Goal: Check status: Check status

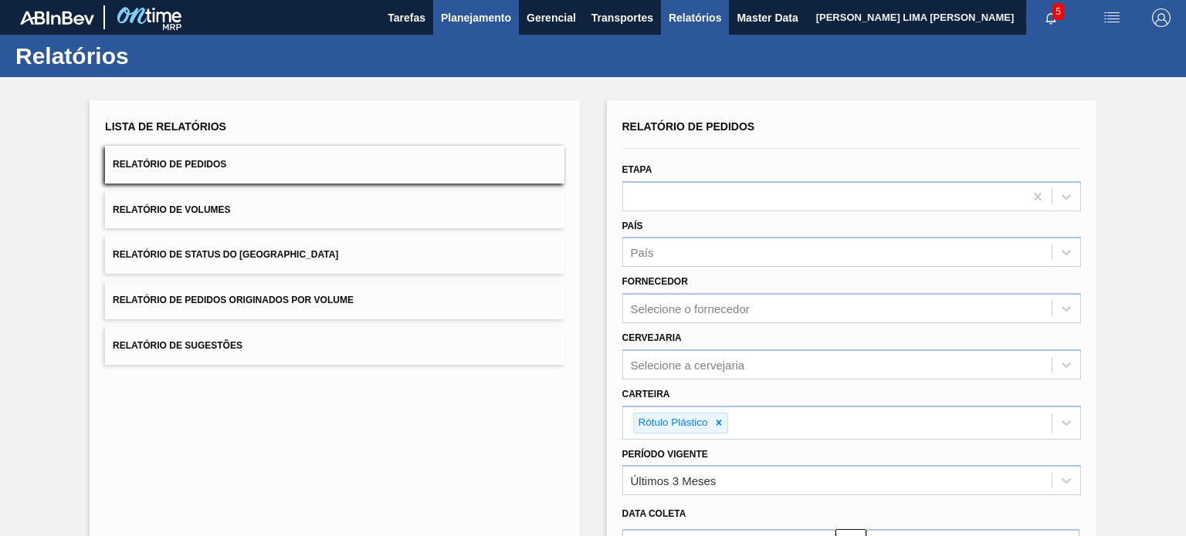
click at [474, 24] on span "Planejamento" at bounding box center [476, 17] width 70 height 19
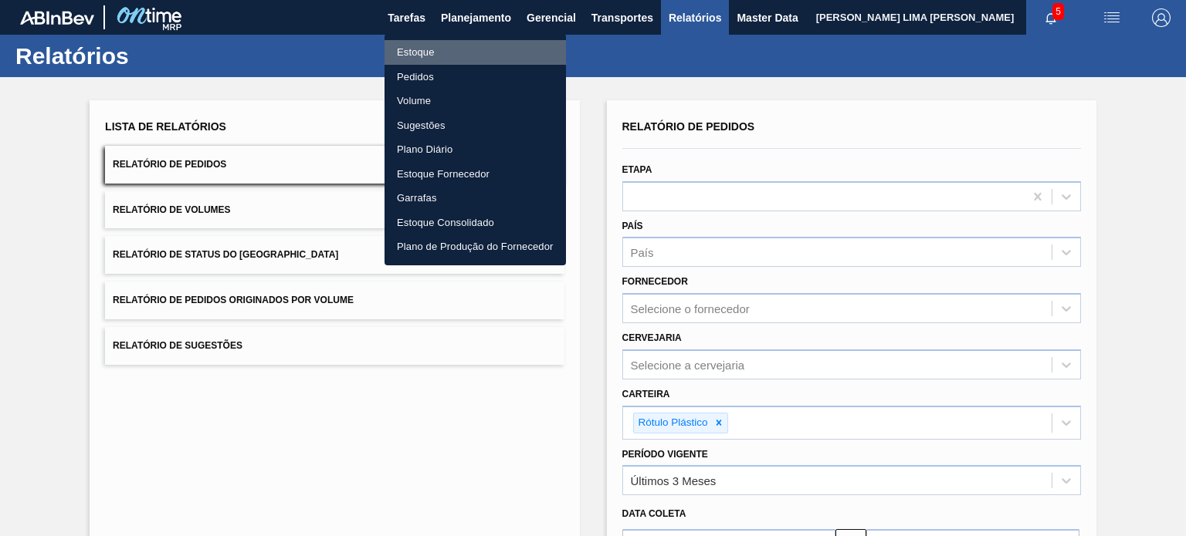
click at [460, 49] on li "Estoque" at bounding box center [474, 52] width 181 height 25
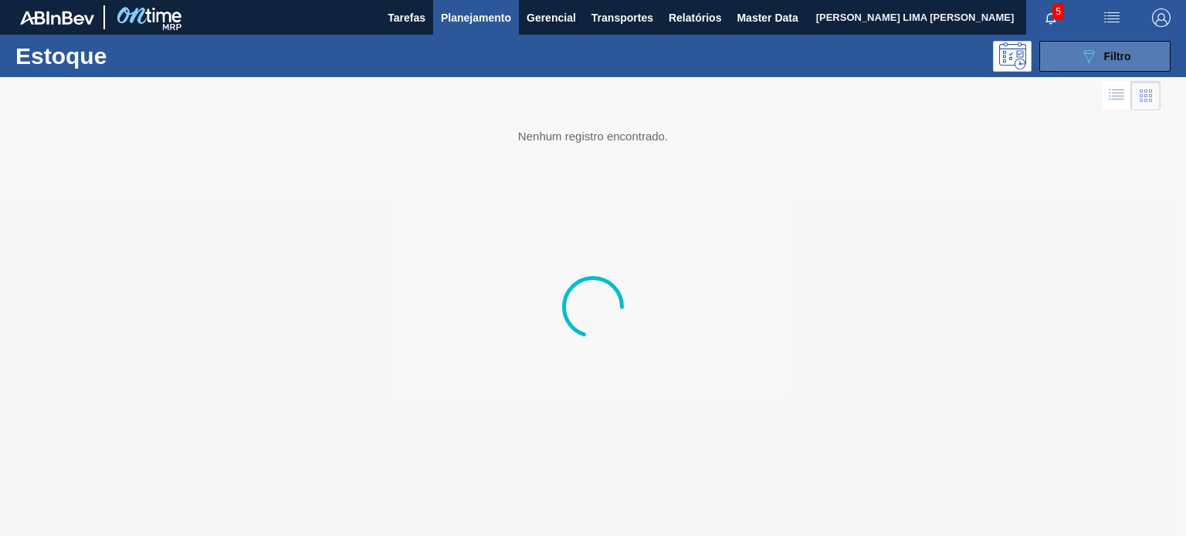
drag, startPoint x: 1064, startPoint y: 50, endPoint x: 1062, endPoint y: 61, distance: 11.1
click at [1064, 49] on button "089F7B8B-B2A5-4AFE-B5C0-19BA573D28AC Filtro" at bounding box center [1104, 56] width 131 height 31
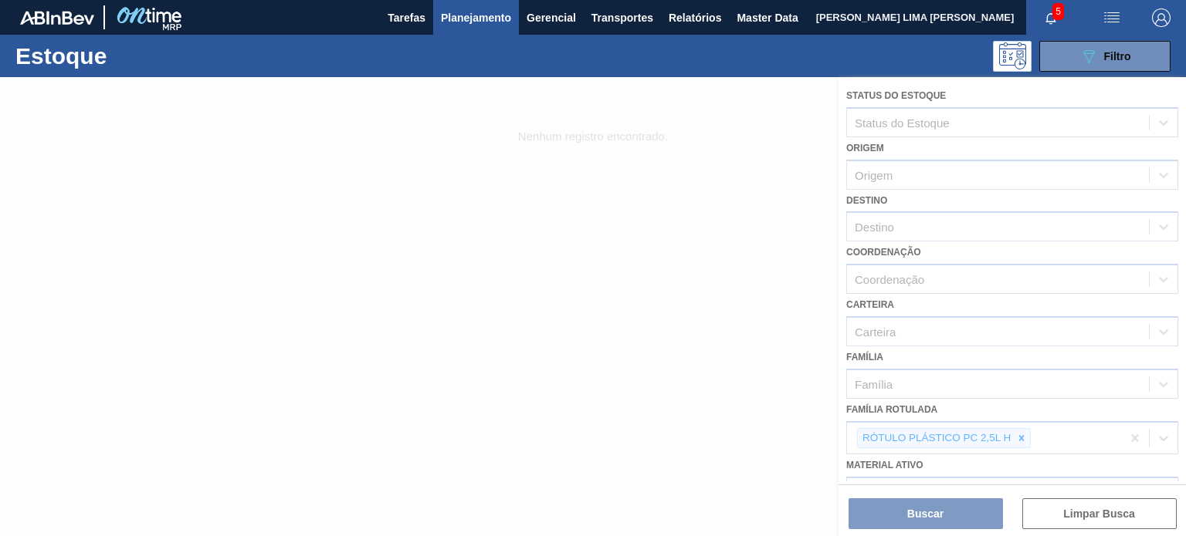
click at [1017, 435] on div at bounding box center [593, 306] width 1186 height 459
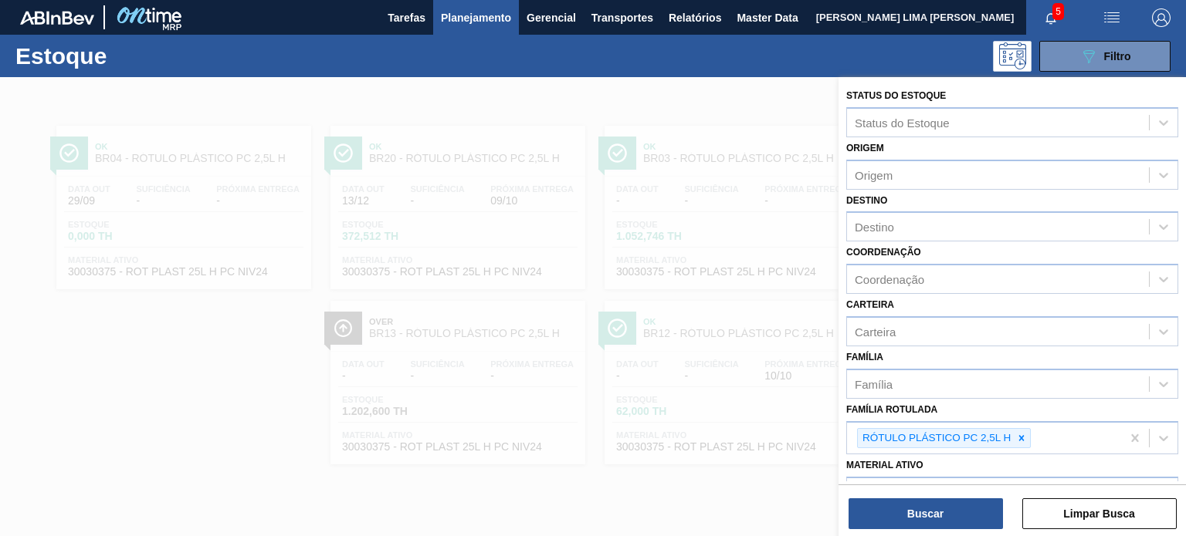
click at [1025, 434] on icon at bounding box center [1021, 438] width 11 height 11
paste Rotulada "RÓTULO PLÁSTICO GCA ZERO 200ML H"
type Rotulada "RÓTULO PLÁSTICO GCA ZERO 200ML H"
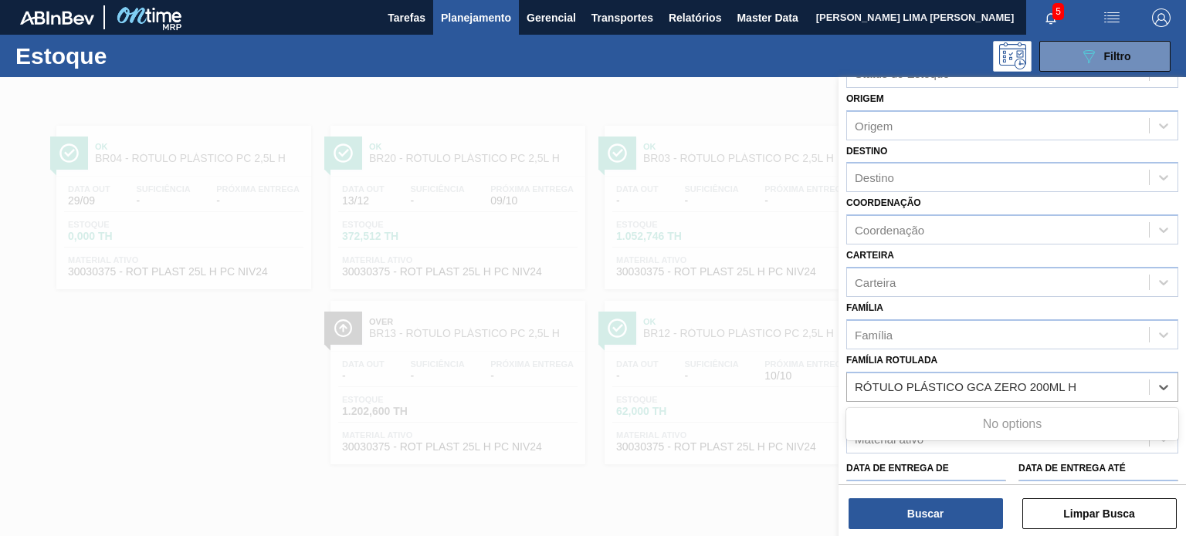
scroll to position [154, 0]
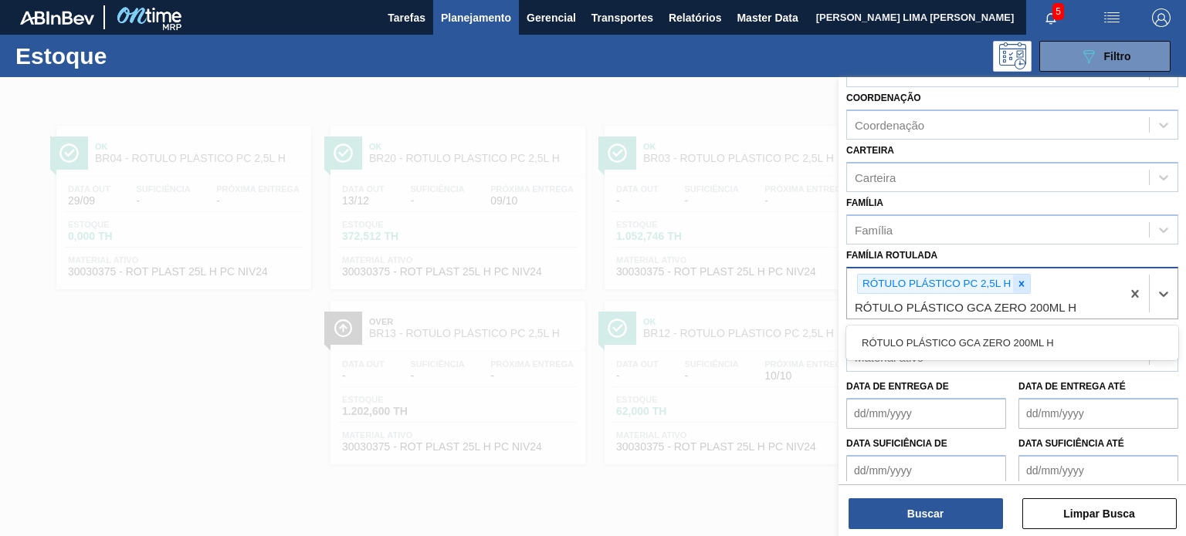
click at [1024, 286] on icon at bounding box center [1021, 284] width 11 height 11
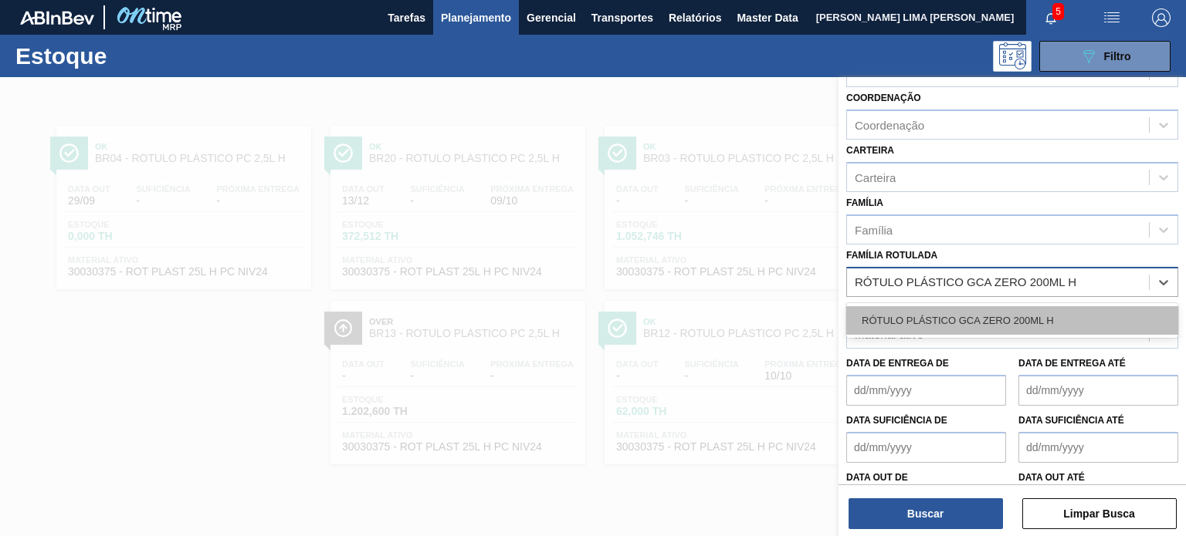
click at [1015, 317] on div "RÓTULO PLÁSTICO GCA ZERO 200ML H" at bounding box center [1012, 320] width 332 height 29
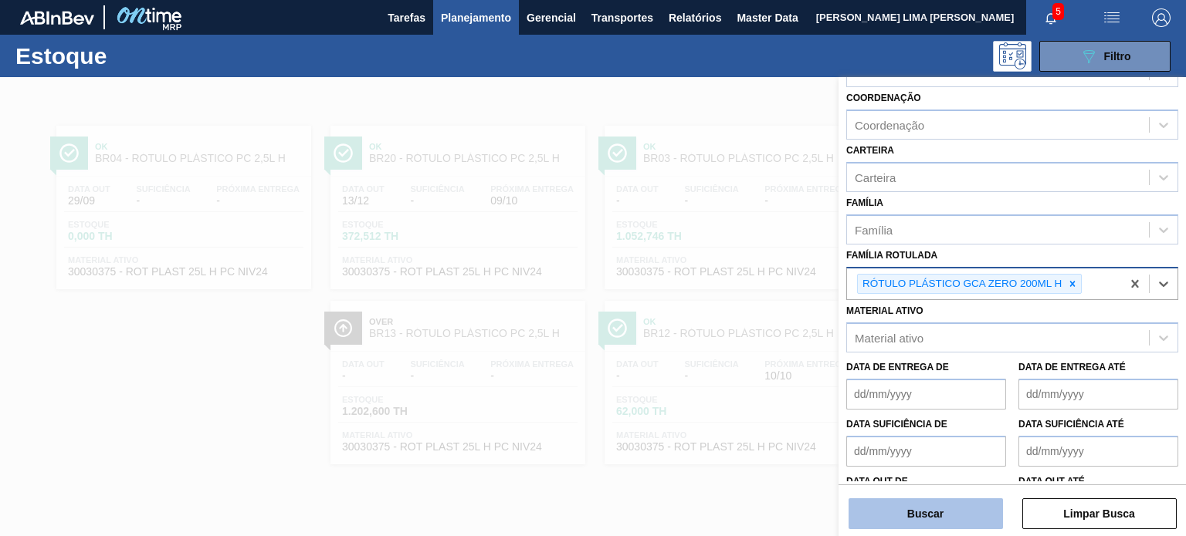
click at [970, 515] on button "Buscar" at bounding box center [925, 514] width 154 height 31
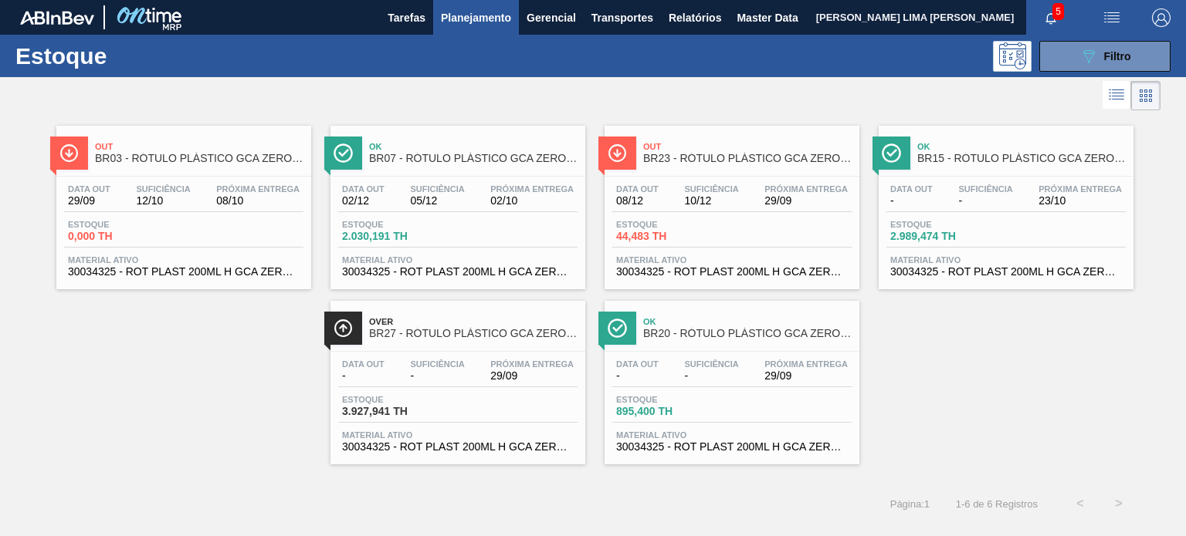
click at [198, 199] on div "Data out 29/09 Suficiência 12/10 Próxima Entrega 08/10" at bounding box center [183, 198] width 239 height 28
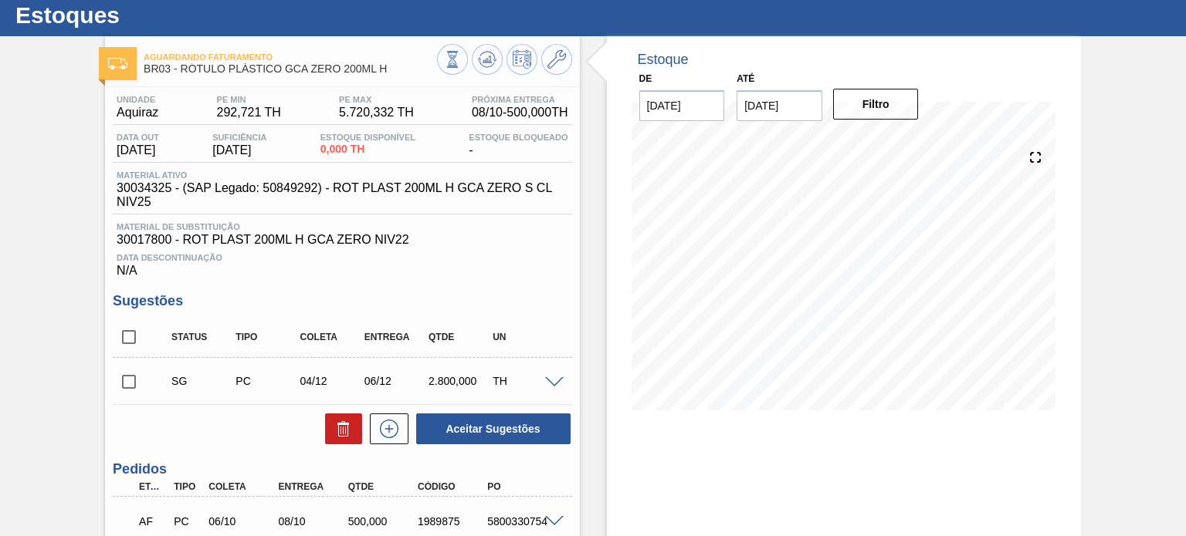
scroll to position [154, 0]
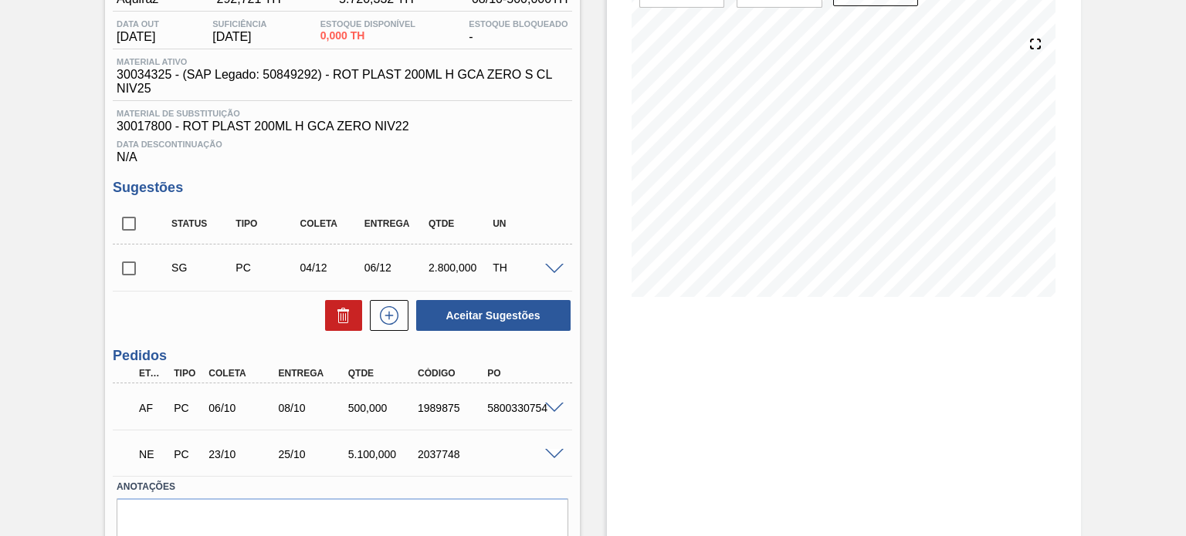
click at [541, 452] on div at bounding box center [556, 454] width 31 height 12
click at [553, 460] on div "NE PC 23/10 25/10 5.100,000 2037748" at bounding box center [342, 453] width 459 height 39
click at [553, 447] on div "NE PC 23/10 25/10 5.100,000 2037748" at bounding box center [342, 453] width 459 height 39
click at [553, 453] on span at bounding box center [554, 455] width 19 height 12
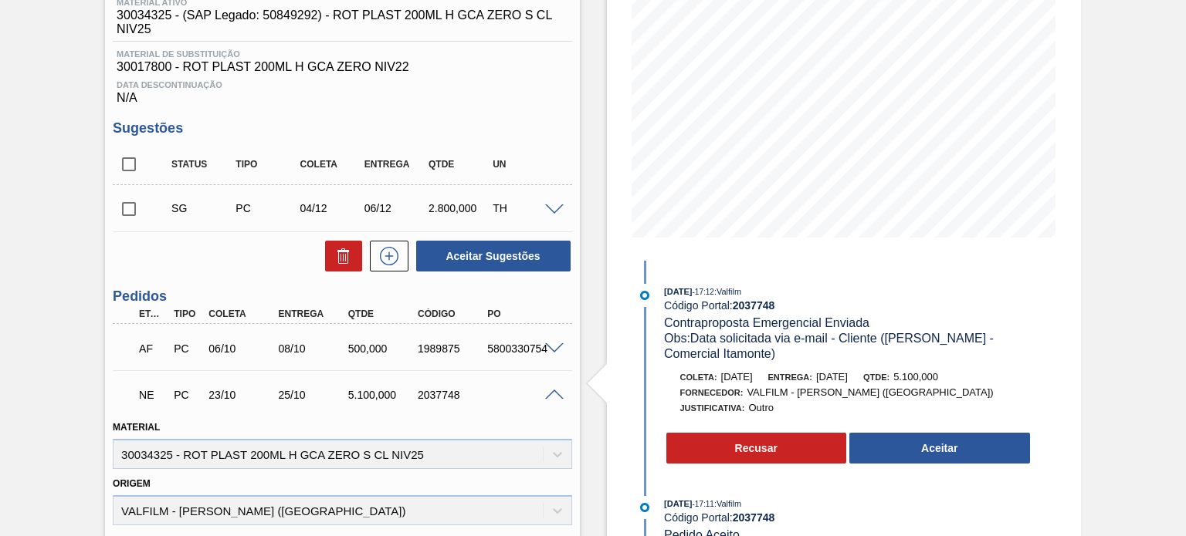
scroll to position [232, 0]
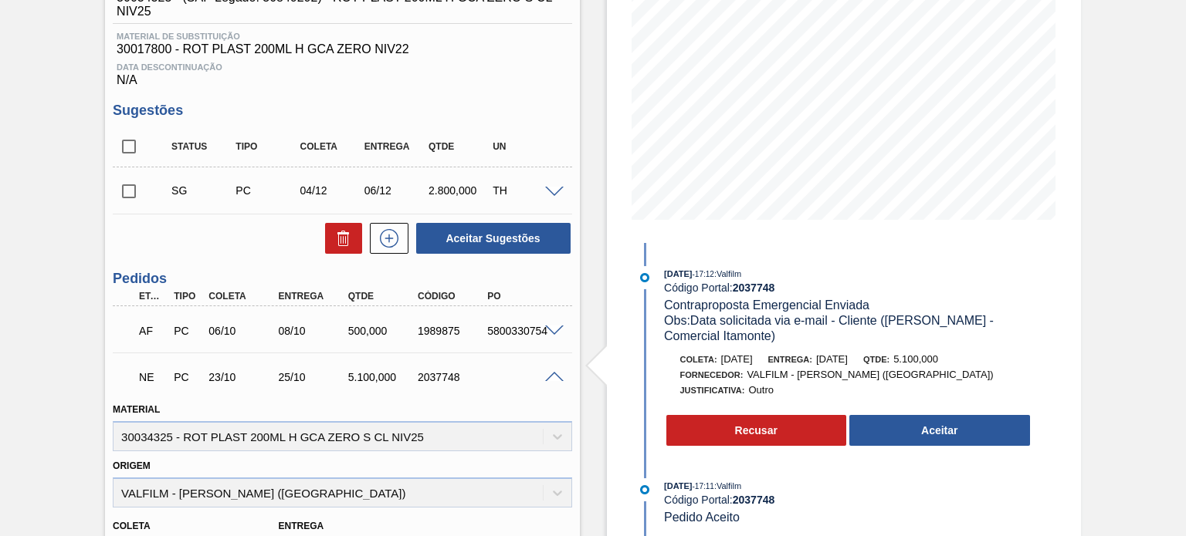
click at [848, 361] on span "[DATE]" at bounding box center [832, 360] width 32 height 12
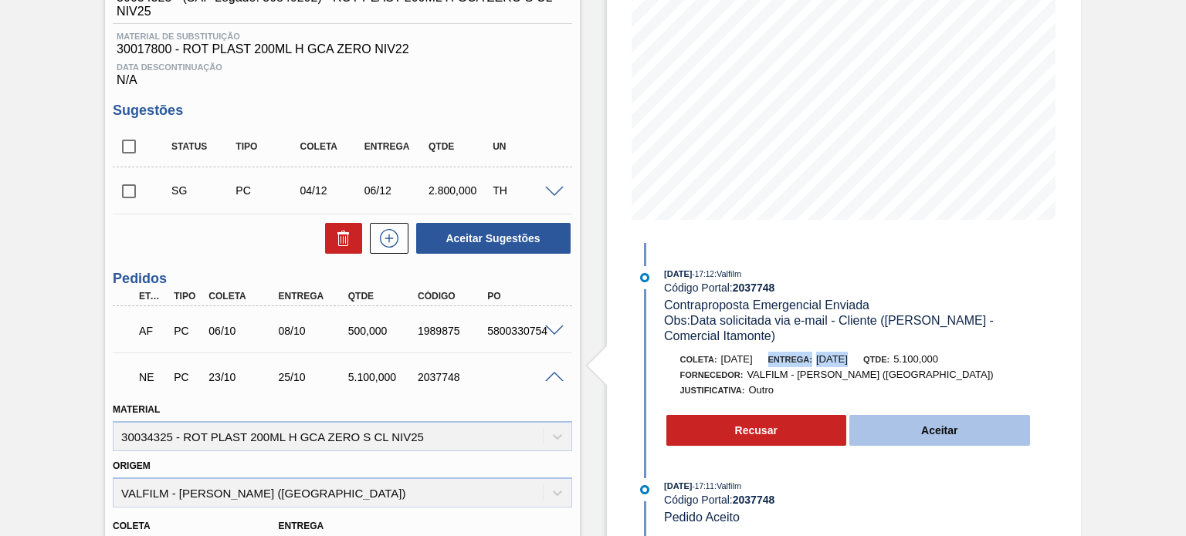
click at [923, 421] on button "Aceitar" at bounding box center [939, 430] width 181 height 31
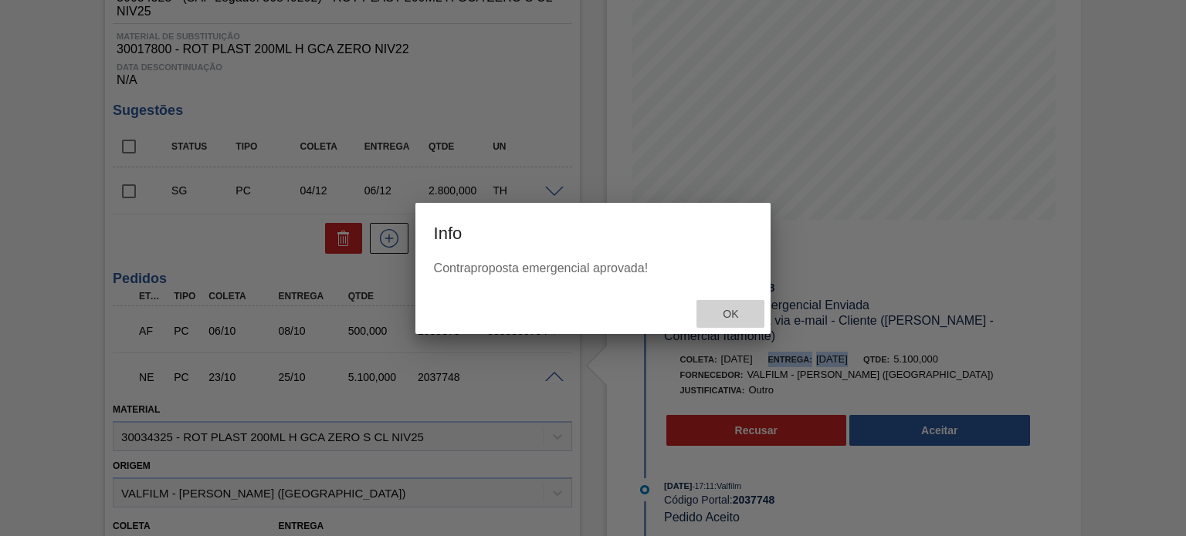
click at [733, 305] on div "Ok" at bounding box center [730, 314] width 68 height 29
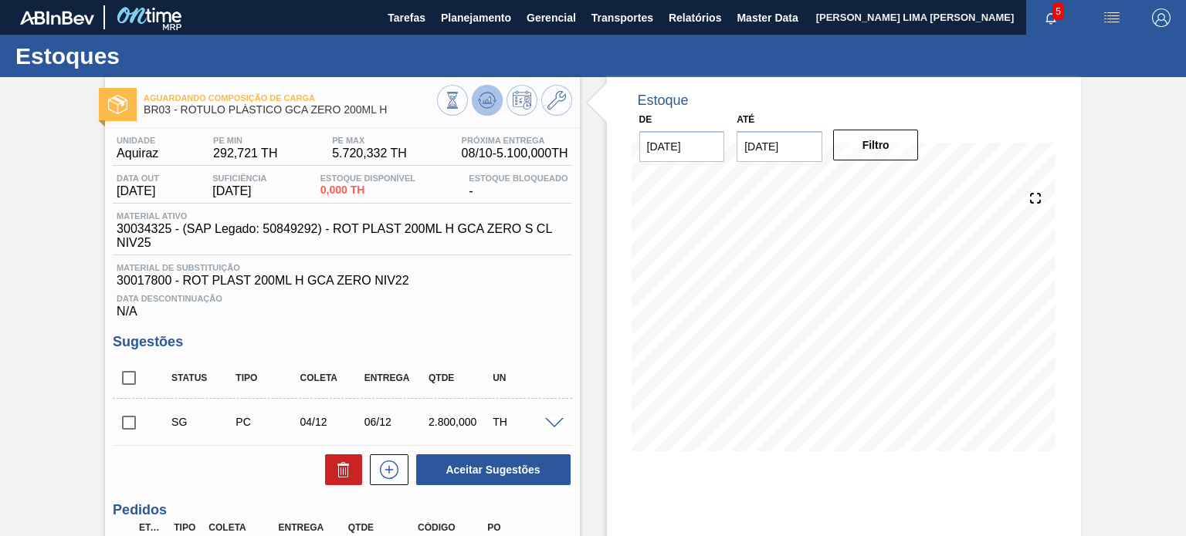
click at [490, 104] on icon at bounding box center [487, 100] width 19 height 19
